Goal: Navigation & Orientation: Find specific page/section

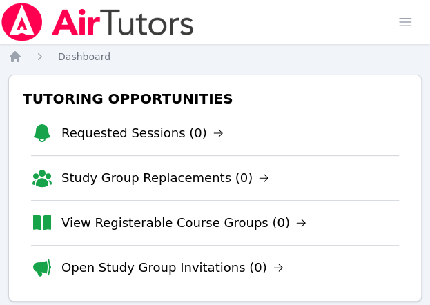
click at [248, 27] on div "Home Sessions Study Groups Students Messages Open user menu Lisa Batuski Open m…" at bounding box center [215, 22] width 430 height 44
